Goal: Contribute content: Add original content to the website for others to see

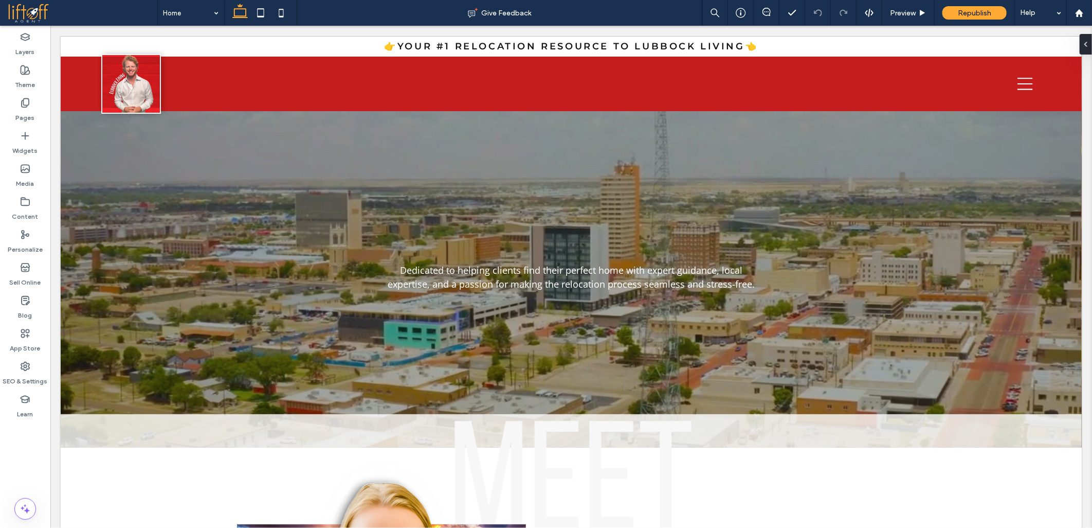
click at [7, 481] on div at bounding box center [546, 264] width 1092 height 528
drag, startPoint x: 19, startPoint y: 463, endPoint x: 30, endPoint y: 455, distance: 14.0
click at [22, 461] on div at bounding box center [546, 264] width 1092 height 528
click at [32, 454] on div at bounding box center [546, 264] width 1092 height 528
click at [34, 453] on div at bounding box center [546, 264] width 1092 height 528
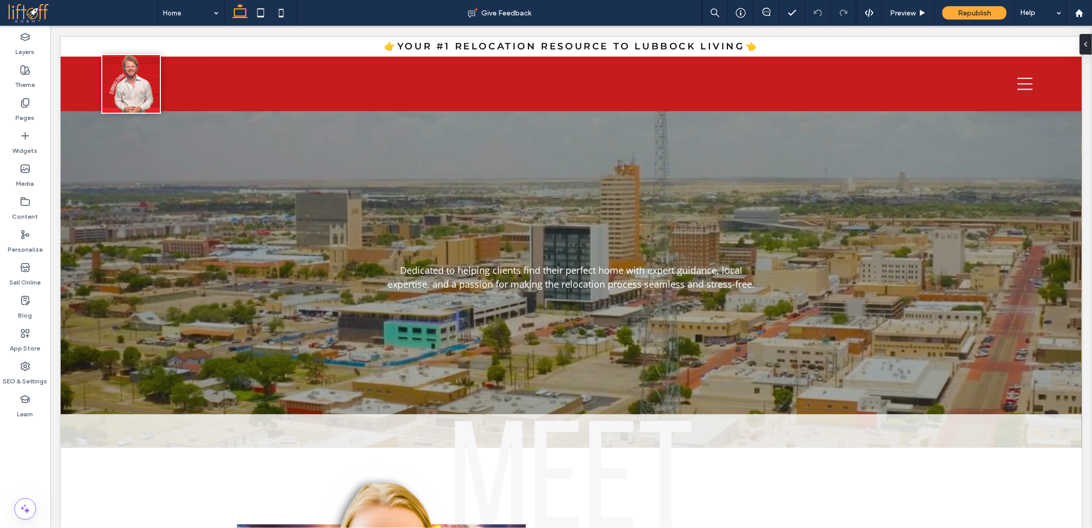
drag, startPoint x: 194, startPoint y: 485, endPoint x: 305, endPoint y: 481, distance: 111.1
click at [209, 489] on div at bounding box center [546, 264] width 1092 height 528
click at [319, 457] on div at bounding box center [546, 264] width 1092 height 528
drag, startPoint x: 309, startPoint y: 372, endPoint x: 288, endPoint y: 347, distance: 31.8
click at [297, 359] on div at bounding box center [546, 264] width 1092 height 528
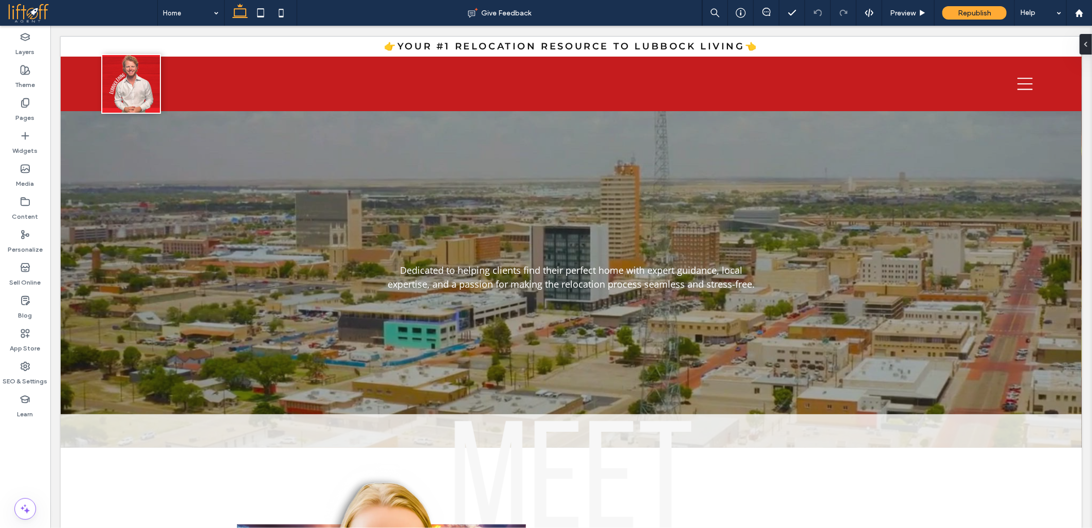
click at [270, 314] on div at bounding box center [546, 264] width 1092 height 528
click at [391, 316] on div at bounding box center [546, 264] width 1092 height 528
drag, startPoint x: 389, startPoint y: 357, endPoint x: 391, endPoint y: 367, distance: 10.1
click at [389, 363] on div at bounding box center [546, 264] width 1092 height 528
click at [423, 382] on div at bounding box center [546, 264] width 1092 height 528
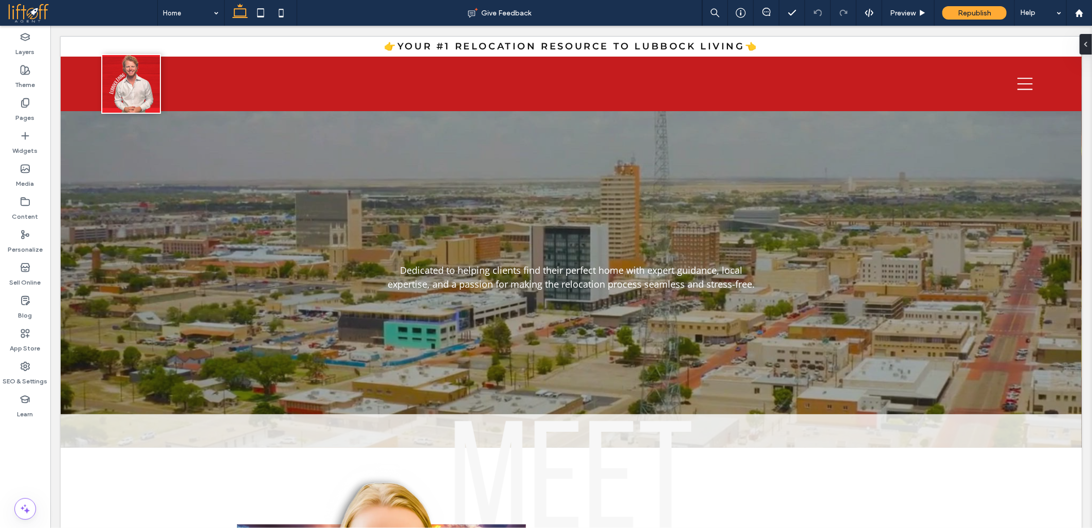
click at [13, 469] on div at bounding box center [546, 264] width 1092 height 528
click at [31, 464] on div at bounding box center [546, 264] width 1092 height 528
click at [40, 456] on div at bounding box center [546, 264] width 1092 height 528
click at [39, 450] on div at bounding box center [546, 264] width 1092 height 528
drag, startPoint x: 30, startPoint y: 445, endPoint x: 15, endPoint y: 452, distance: 16.3
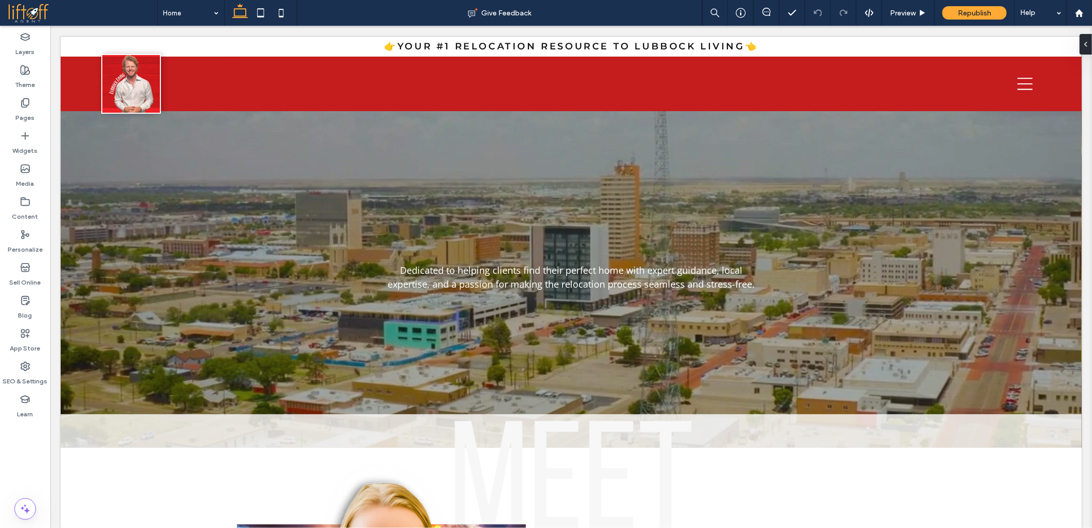
click at [28, 445] on div at bounding box center [546, 264] width 1092 height 528
drag, startPoint x: 13, startPoint y: 454, endPoint x: 16, endPoint y: 477, distance: 22.8
click at [13, 463] on div at bounding box center [546, 264] width 1092 height 528
click at [16, 477] on div at bounding box center [546, 264] width 1092 height 528
click at [22, 473] on div at bounding box center [546, 264] width 1092 height 528
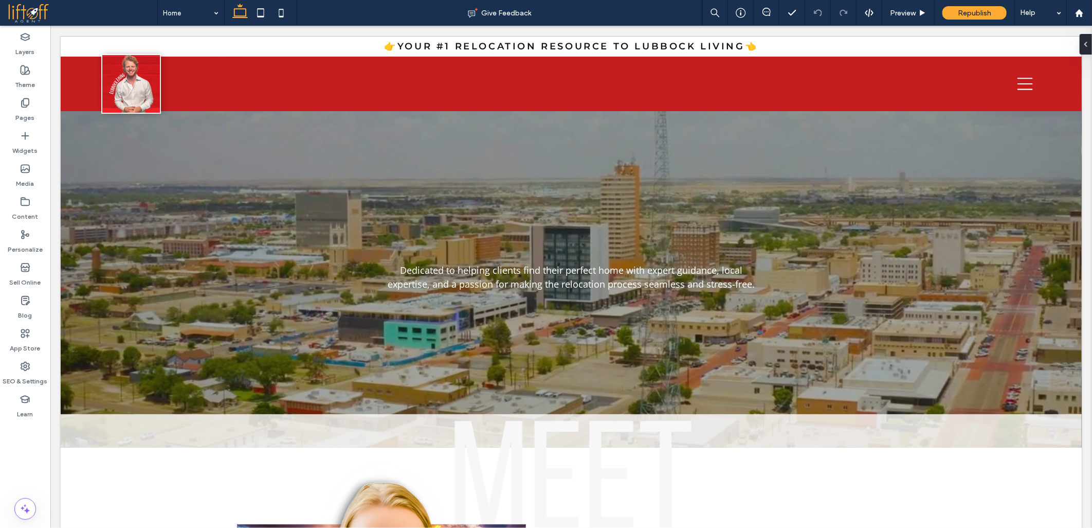
click at [24, 466] on div at bounding box center [546, 264] width 1092 height 528
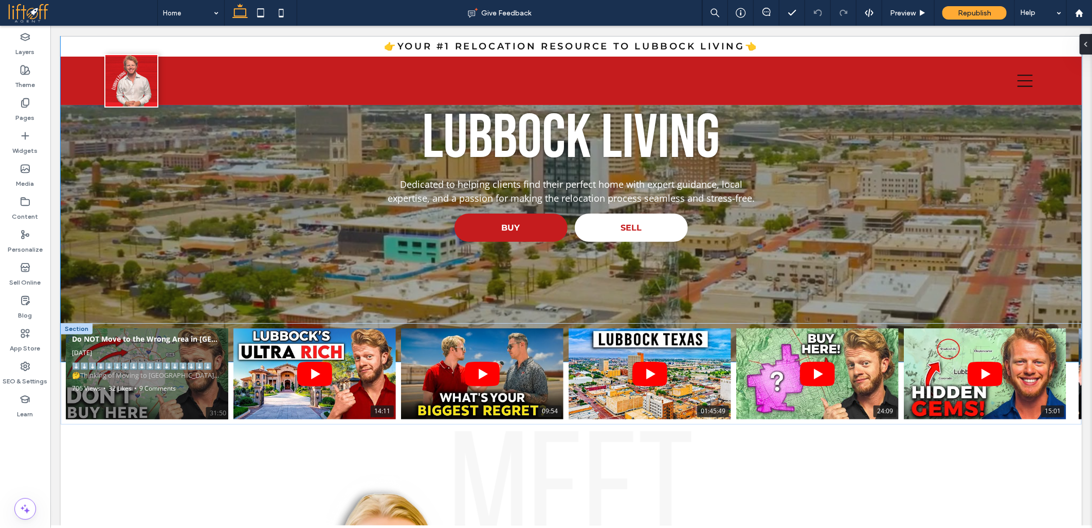
scroll to position [171, 0]
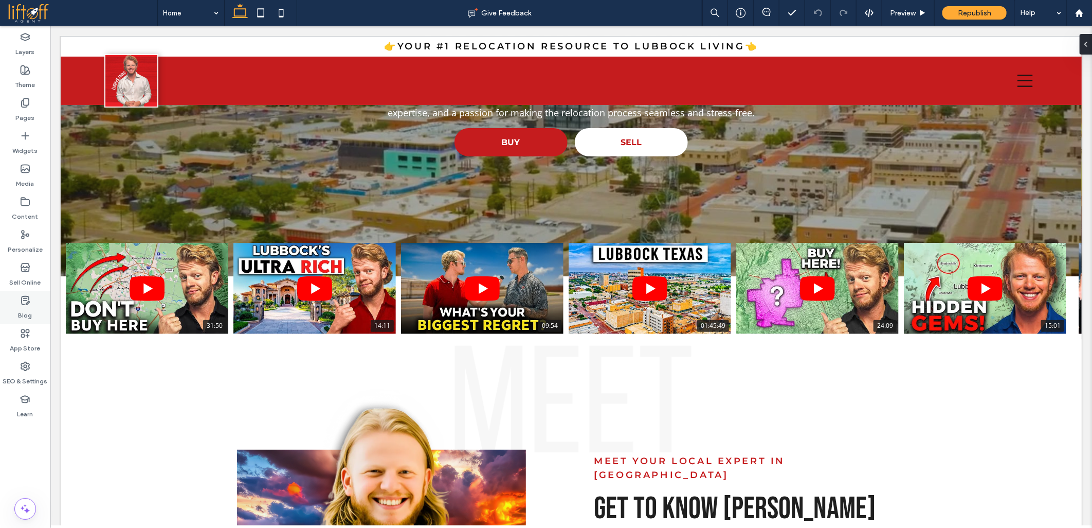
click at [29, 297] on use at bounding box center [26, 300] width 8 height 8
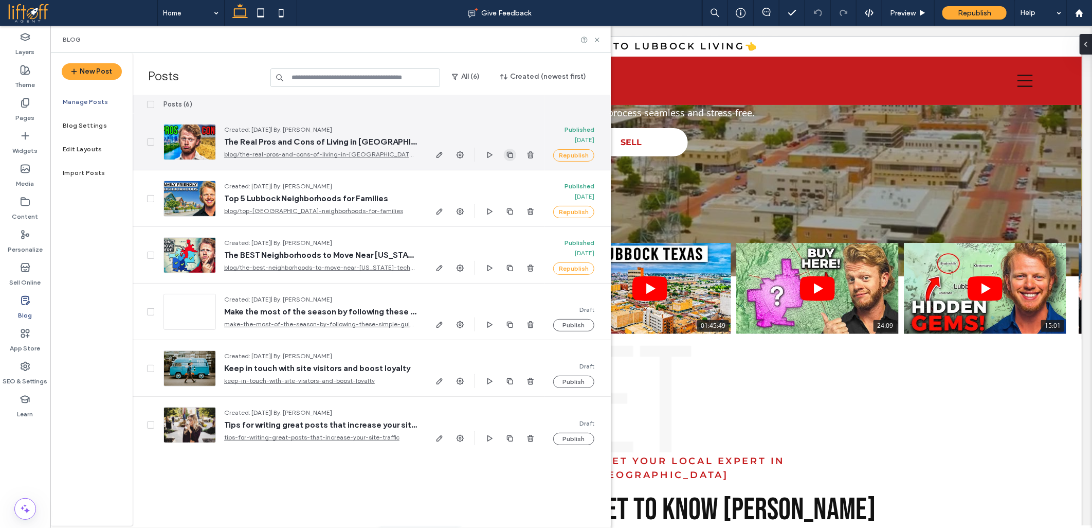
click at [514, 154] on span "button" at bounding box center [510, 155] width 12 height 12
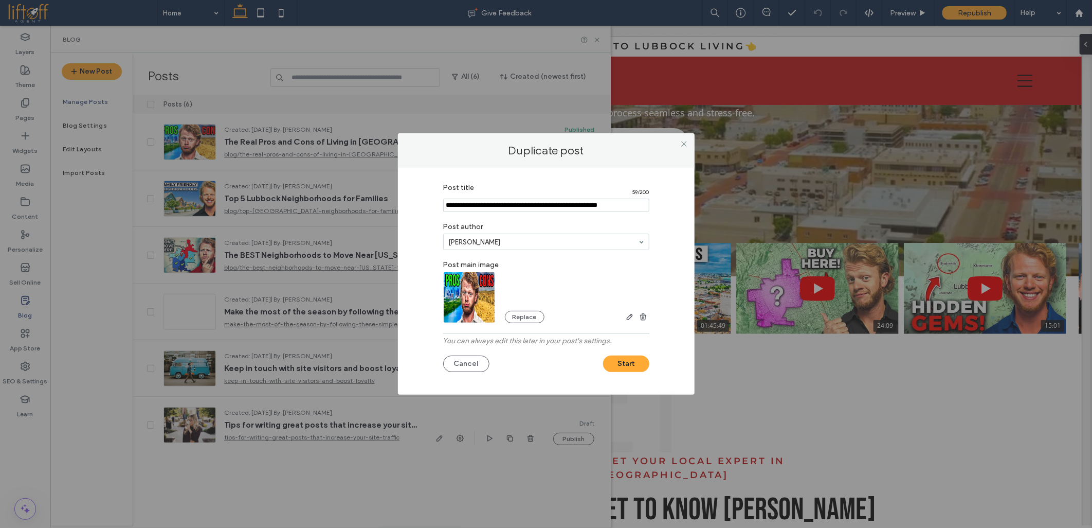
click at [473, 202] on input "Post title" at bounding box center [546, 204] width 206 height 13
paste input "**********"
click at [471, 305] on img at bounding box center [469, 297] width 52 height 51
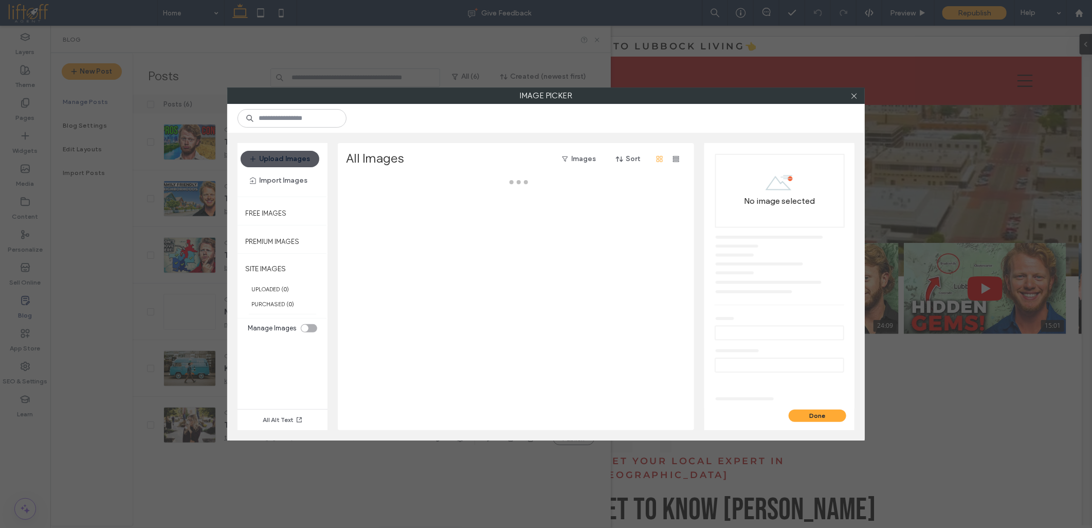
click at [275, 158] on button "Upload Images" at bounding box center [280, 159] width 79 height 16
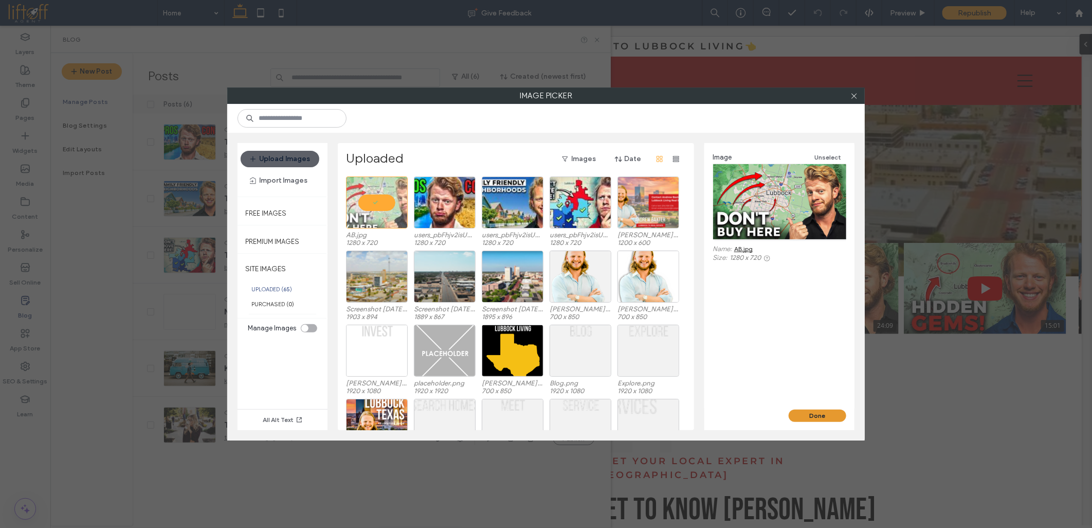
click at [815, 413] on button "Done" at bounding box center [818, 415] width 58 height 12
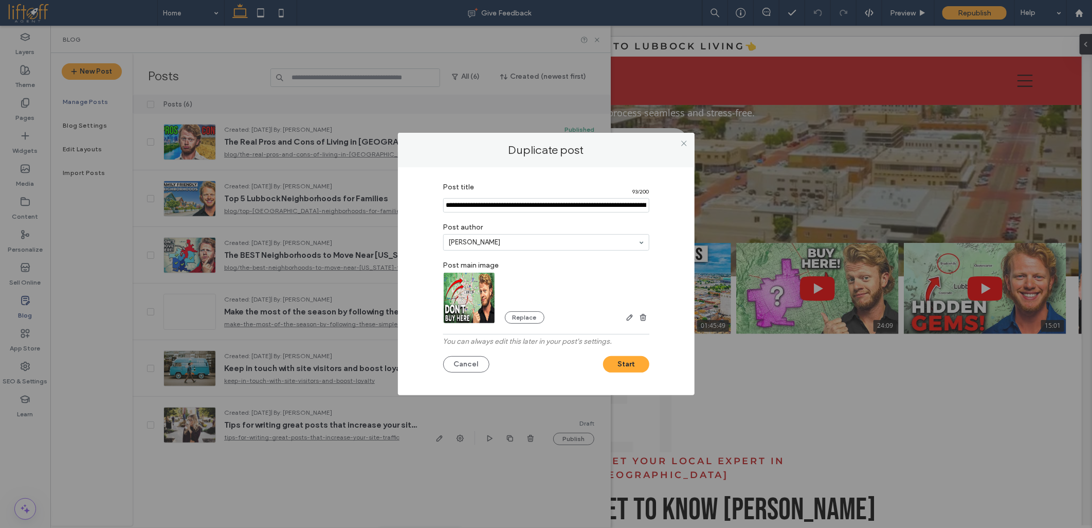
click at [495, 206] on input "Post title" at bounding box center [546, 205] width 206 height 14
paste input "**********"
type input "**********"
click at [624, 364] on button "Start" at bounding box center [626, 364] width 46 height 16
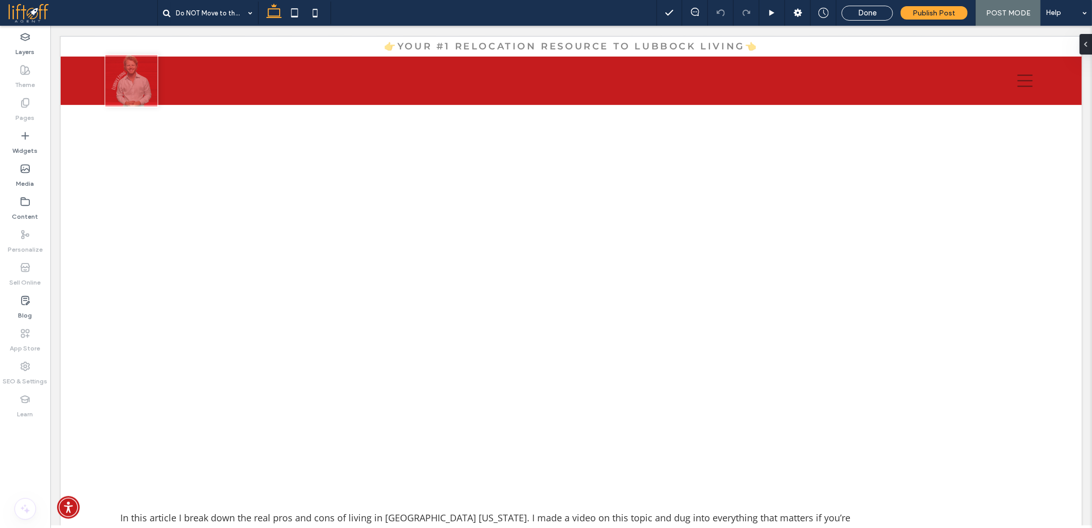
scroll to position [280, 0]
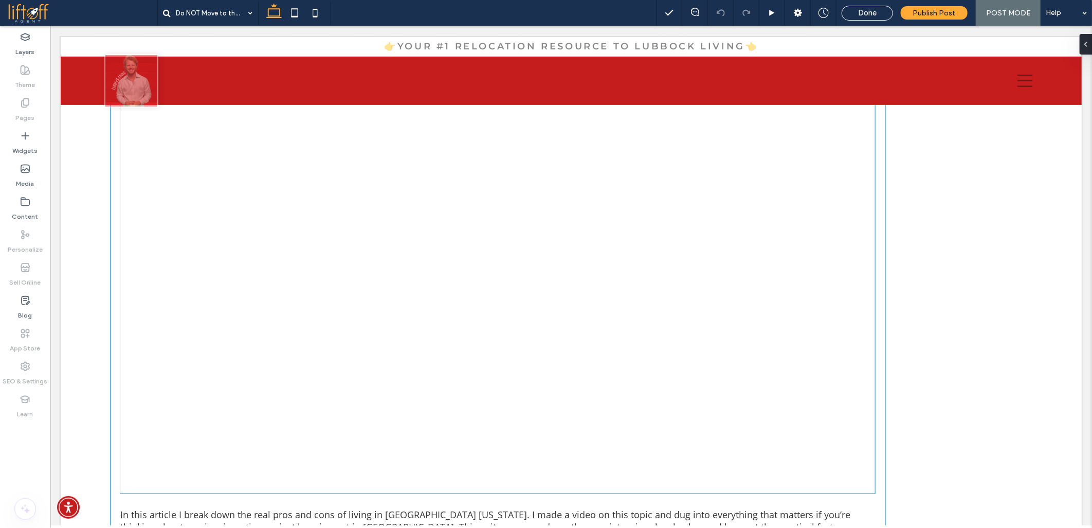
click at [224, 291] on div at bounding box center [497, 280] width 755 height 425
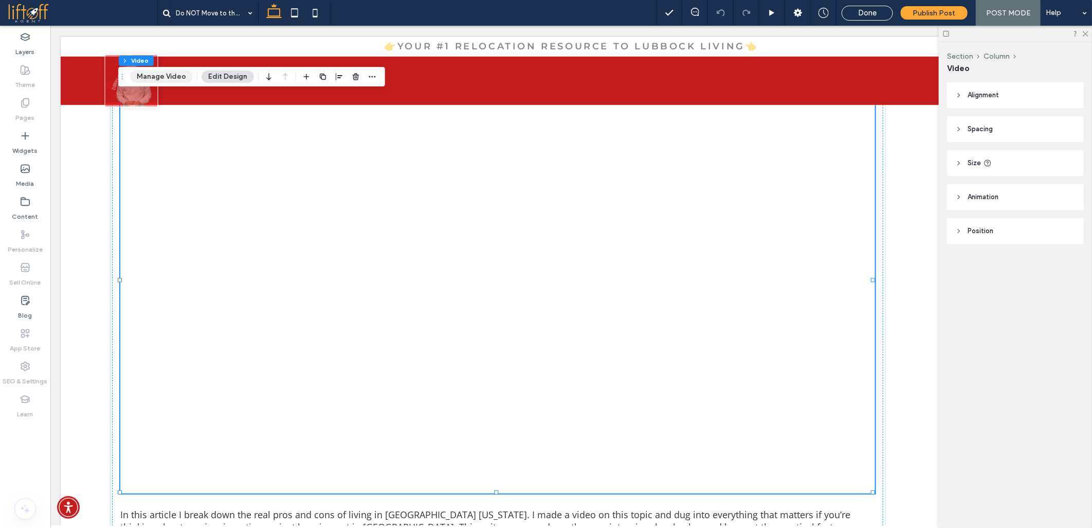
click at [176, 77] on button "Manage Video" at bounding box center [161, 76] width 63 height 12
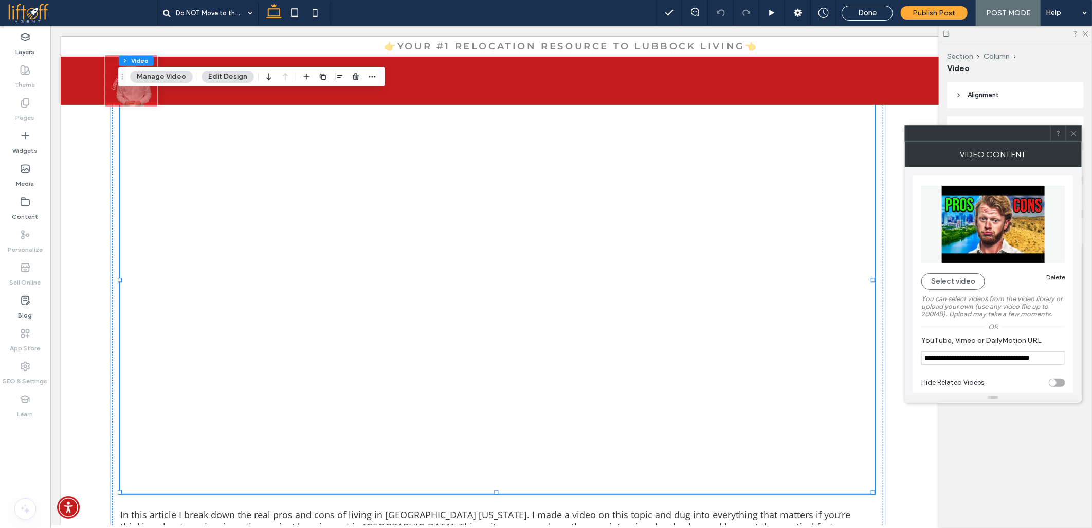
click at [153, 75] on button "Manage Video" at bounding box center [161, 76] width 63 height 12
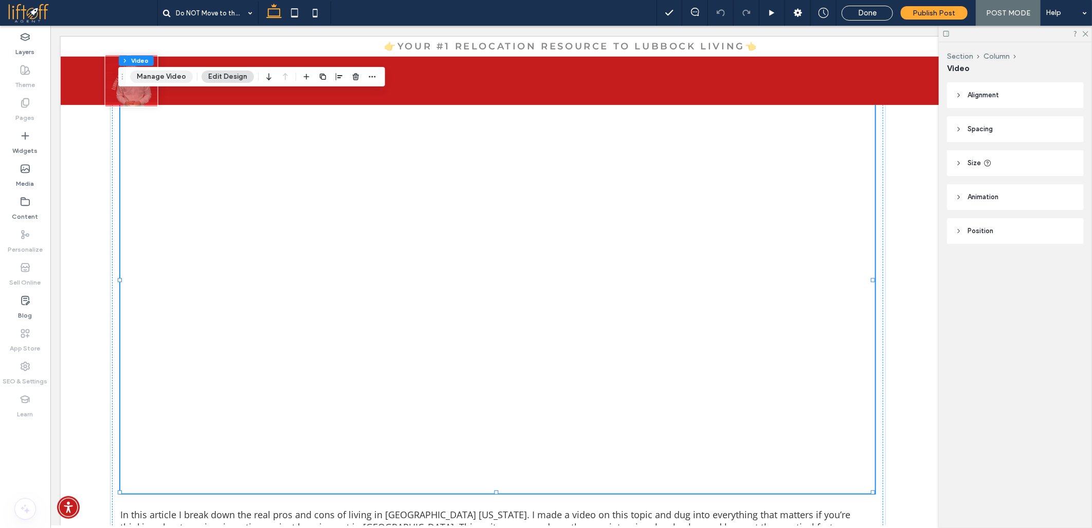
click at [160, 80] on button "Manage Video" at bounding box center [161, 76] width 63 height 12
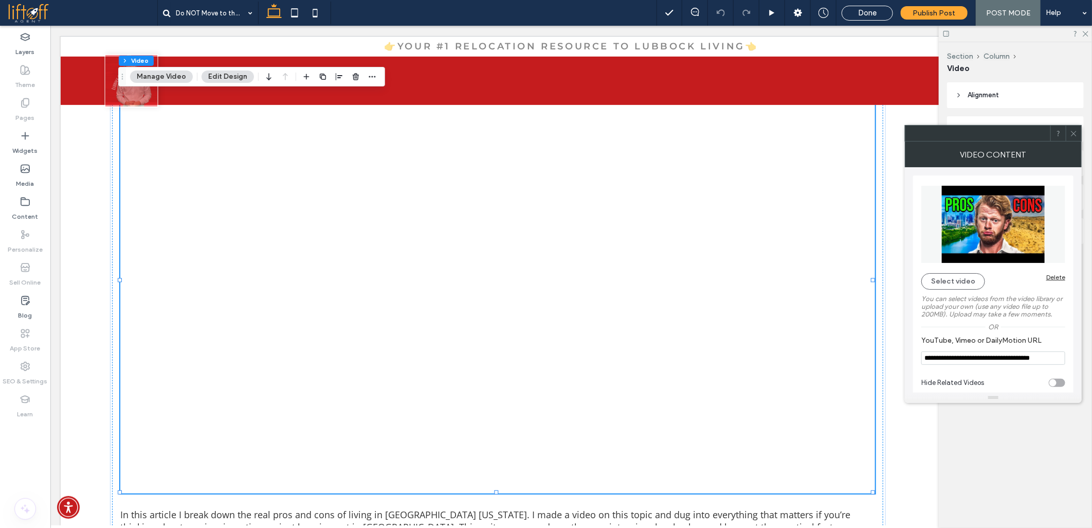
click at [955, 361] on input "**********" at bounding box center [993, 357] width 144 height 13
paste input "**"
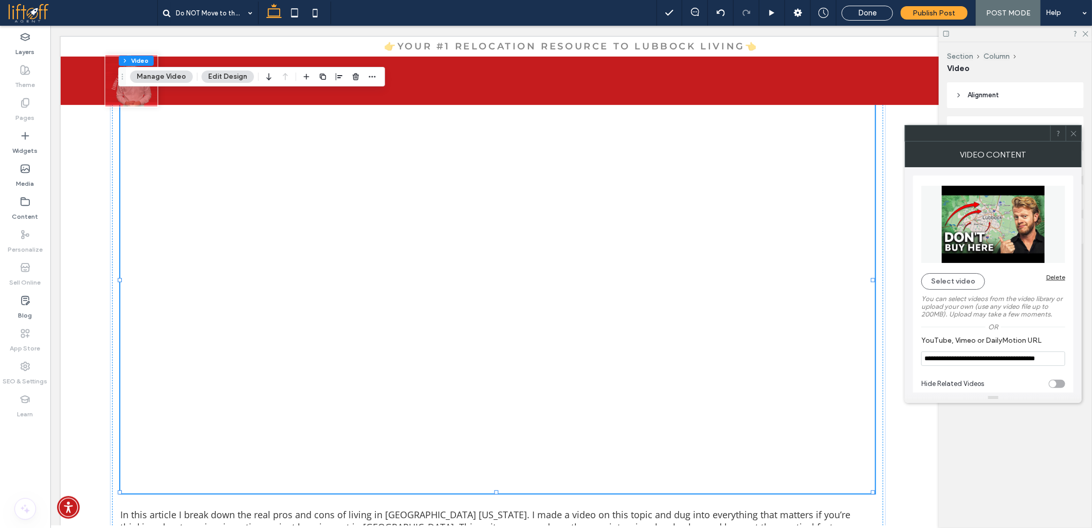
type input "**********"
click at [1072, 138] on span at bounding box center [1074, 132] width 8 height 15
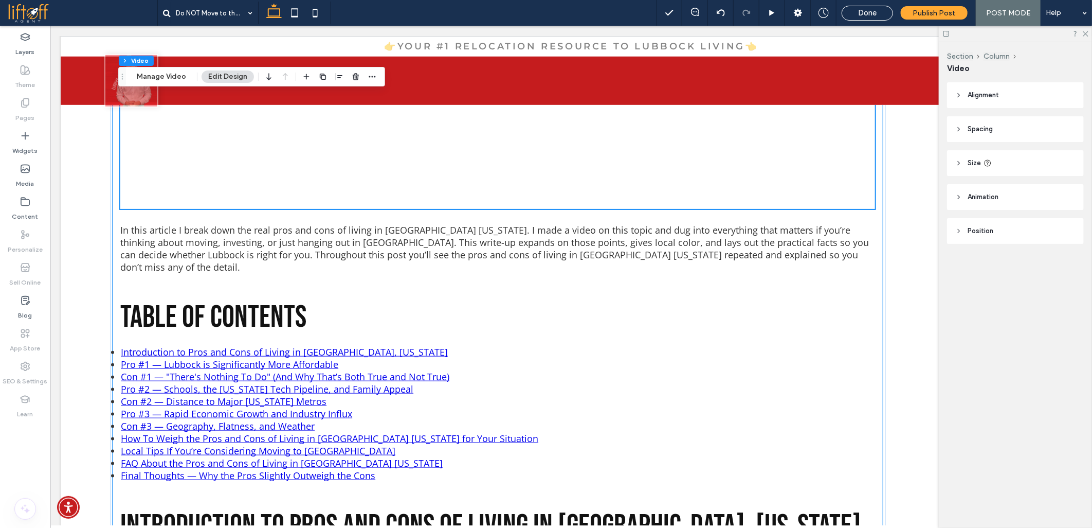
scroll to position [566, 0]
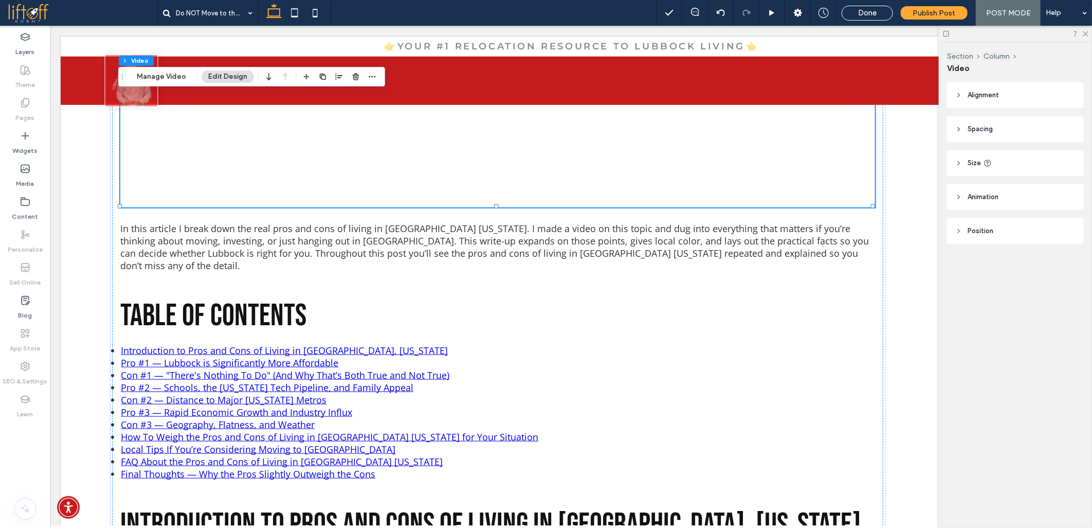
click at [989, 314] on div "Section Column Video Alignment Spacing Padding (inner spacing) 0px 0% 0px 0% * …" at bounding box center [1015, 284] width 153 height 485
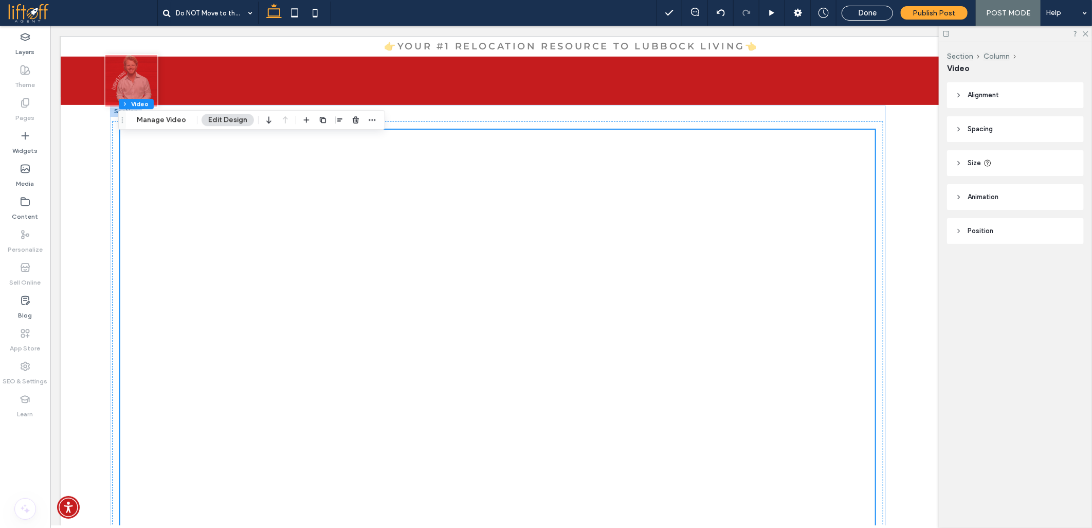
scroll to position [223, 0]
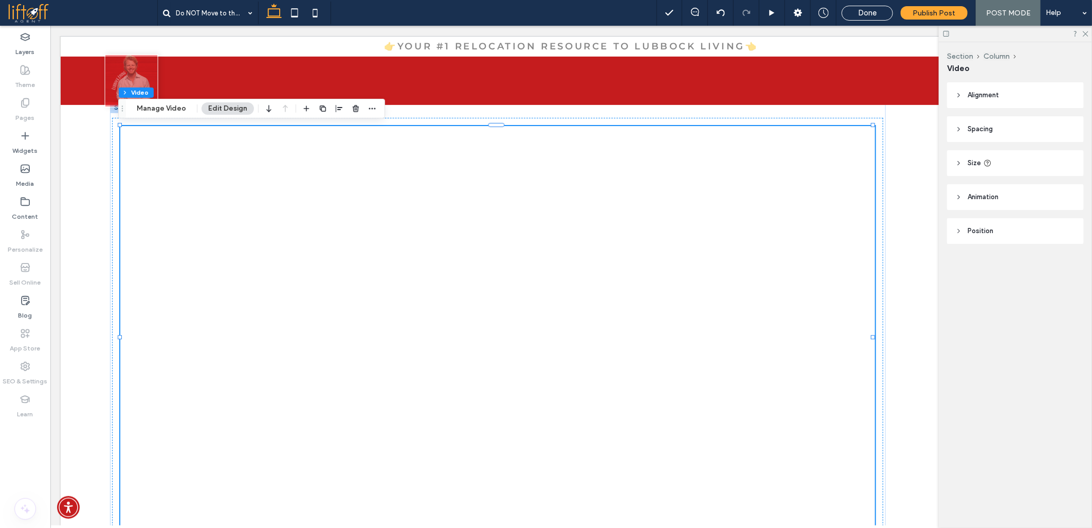
click at [40, 12] on span at bounding box center [83, 13] width 150 height 21
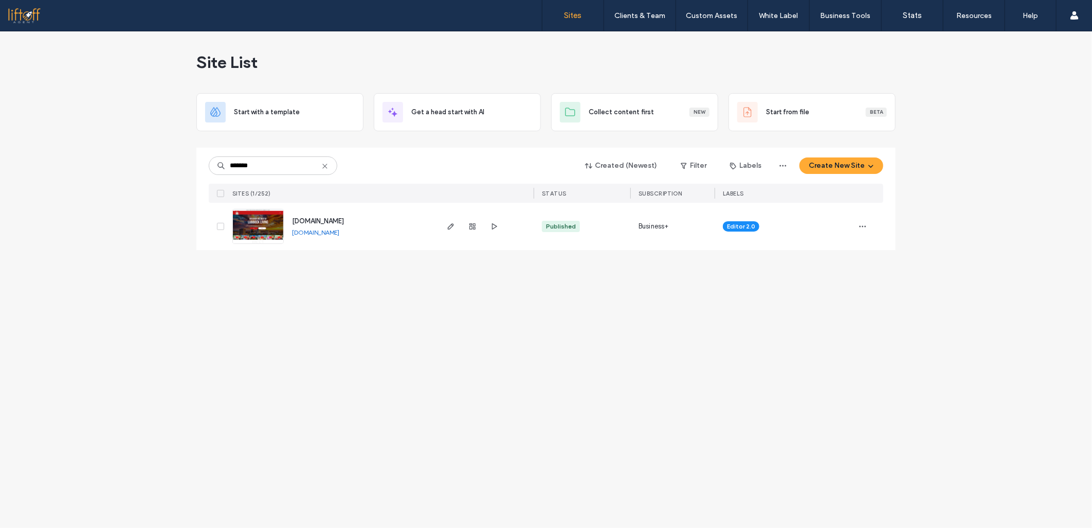
type input "*******"
drag, startPoint x: 394, startPoint y: 223, endPoint x: 286, endPoint y: 224, distance: 108.5
click at [286, 224] on div "www.living-inlubbock.com www.living-inlubbock.com" at bounding box center [360, 226] width 153 height 47
copy span "www.living-inlubbock.com"
